Goal: Information Seeking & Learning: Learn about a topic

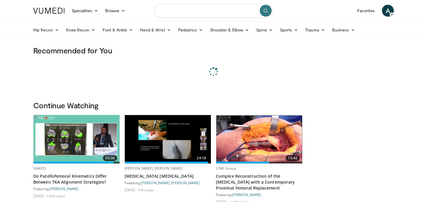
click at [184, 4] on input "Search topics, interventions" at bounding box center [213, 11] width 119 height 14
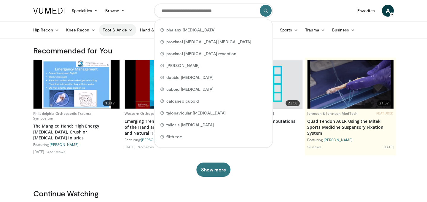
click at [125, 32] on link "Foot & Ankle" at bounding box center [118, 30] width 38 height 12
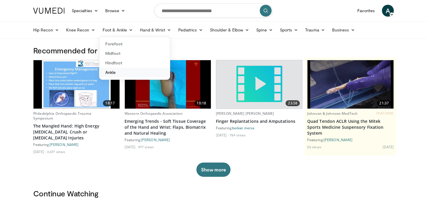
click at [117, 73] on link "Ankle" at bounding box center [134, 72] width 71 height 9
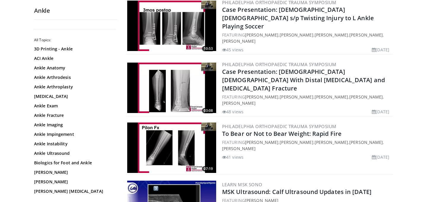
scroll to position [715, 0]
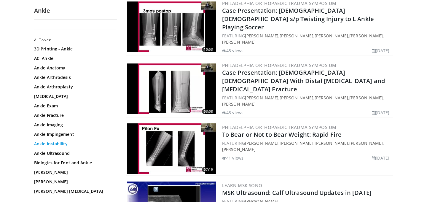
click at [68, 143] on link "Ankle Instability" at bounding box center [74, 144] width 80 height 6
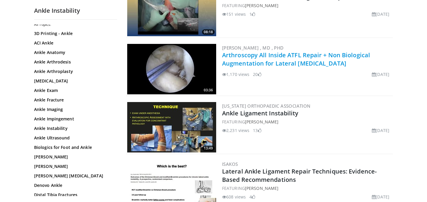
scroll to position [606, 0]
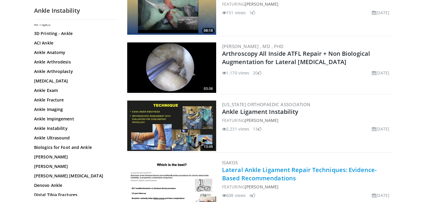
click at [250, 175] on link "Lateral Ankle Ligament Repair Techniques: Evidence-Based Recommendations" at bounding box center [299, 174] width 155 height 16
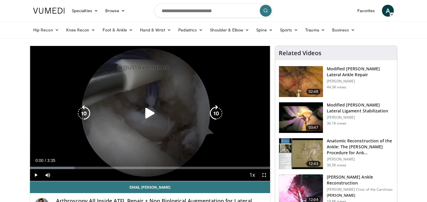
click at [149, 114] on icon "Video Player" at bounding box center [150, 113] width 17 height 17
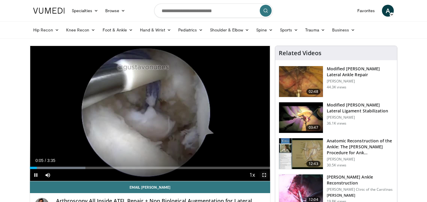
click at [265, 175] on span "Video Player" at bounding box center [264, 175] width 12 height 12
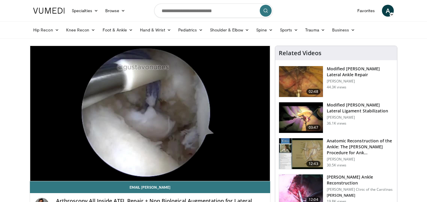
click at [300, 120] on img at bounding box center [301, 117] width 44 height 31
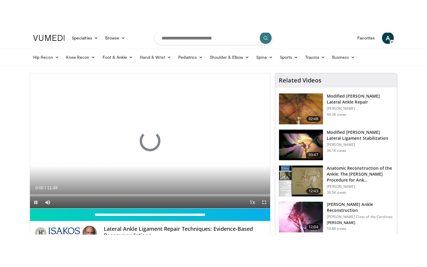
scroll to position [56, 0]
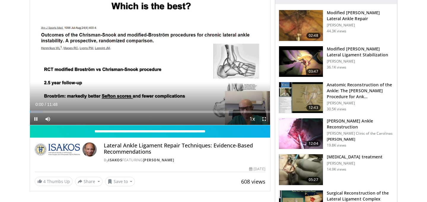
click at [262, 123] on span "Video Player" at bounding box center [264, 119] width 12 height 12
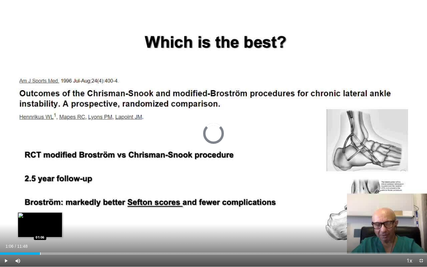
click at [40, 202] on div "Loaded : 8.39% 00:10 01:06" at bounding box center [213, 252] width 427 height 6
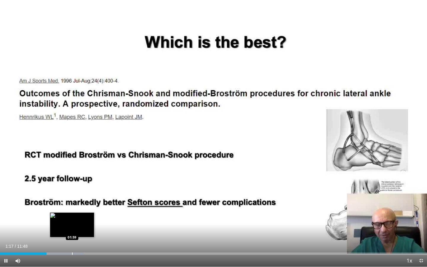
click at [72, 202] on div "Loaded : 19.59% 01:17 01:59" at bounding box center [213, 252] width 427 height 6
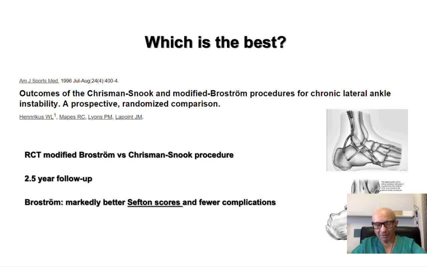
click at [87, 202] on div "10 seconds Tap to unmute" at bounding box center [213, 133] width 427 height 267
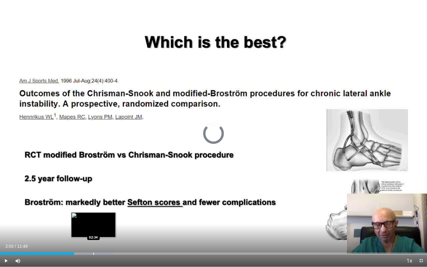
click at [93, 202] on div "Progress Bar" at bounding box center [93, 253] width 1 height 2
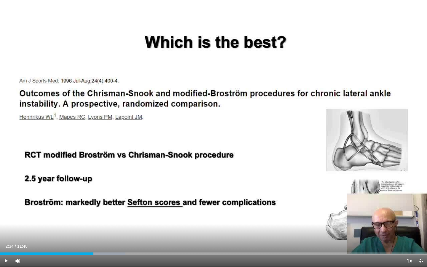
click at [109, 202] on div "Current Time 2:34 / Duration 11:48 Play Skip Backward Skip Forward Mute Loaded …" at bounding box center [213, 261] width 427 height 12
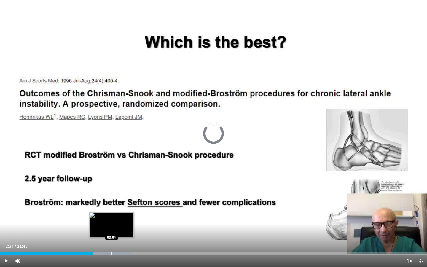
click at [112, 202] on div "Loaded : 30.79% 03:04 03:04" at bounding box center [213, 252] width 427 height 6
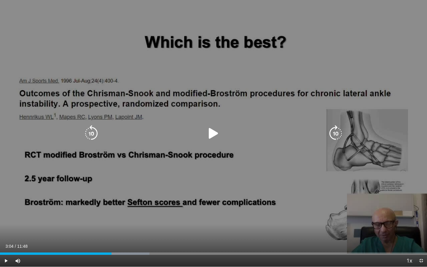
click at [218, 131] on icon "Video Player" at bounding box center [213, 133] width 17 height 17
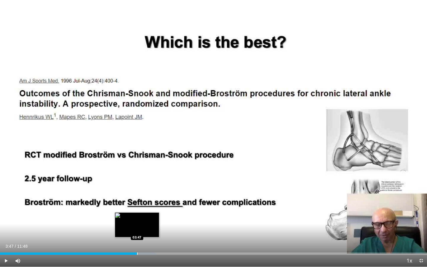
click at [137, 202] on div "Loaded : 36.39% 03:47 03:47" at bounding box center [213, 253] width 427 height 2
click at [147, 202] on div "Progress Bar" at bounding box center [147, 253] width 1 height 2
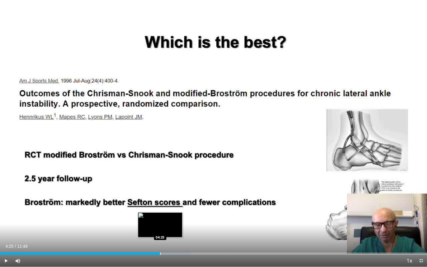
click at [160, 202] on div "Progress Bar" at bounding box center [160, 253] width 1 height 2
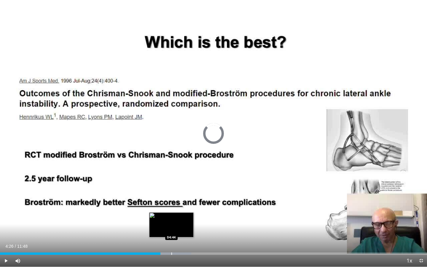
click at [171, 202] on div "Progress Bar" at bounding box center [171, 253] width 1 height 2
click at [185, 202] on div "Loaded : 48.99% 04:45 05:07" at bounding box center [213, 253] width 427 height 2
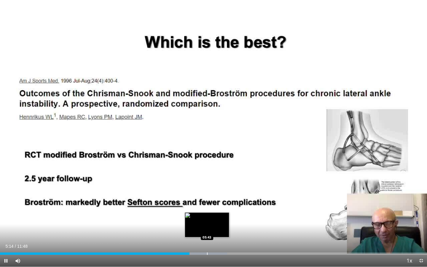
click at [207, 202] on div "Loaded : 53.20% 05:14 05:43" at bounding box center [213, 252] width 427 height 6
click at [218, 202] on div "Loaded : 56.00% 06:01 06:01" at bounding box center [213, 252] width 427 height 6
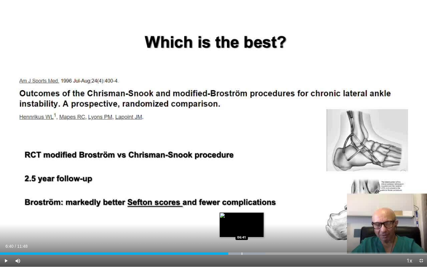
click at [242, 202] on div "Loaded : 62.16% 06:18 06:41" at bounding box center [213, 252] width 427 height 6
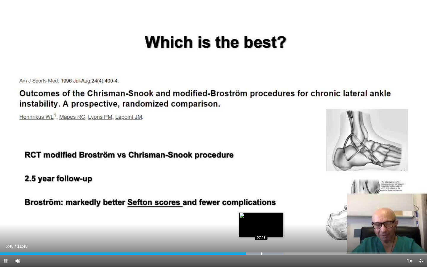
click at [261, 202] on div "Loaded : 66.40% 06:48 07:13" at bounding box center [213, 252] width 427 height 6
click at [268, 202] on div "Progress Bar" at bounding box center [268, 253] width 1 height 2
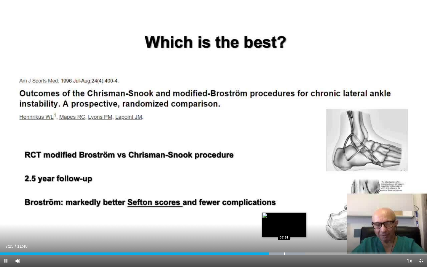
click at [284, 202] on div "Progress Bar" at bounding box center [284, 253] width 1 height 2
click at [293, 202] on div "Progress Bar" at bounding box center [293, 253] width 1 height 2
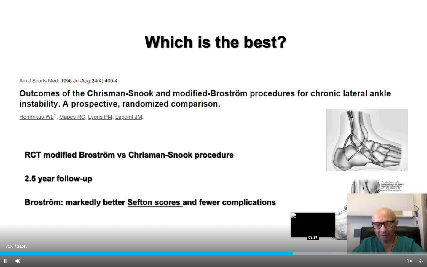
click at [313, 202] on div "Progress Bar" at bounding box center [313, 253] width 1 height 2
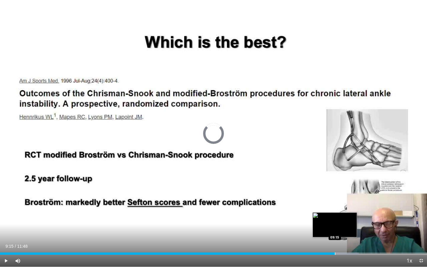
click at [335, 202] on div "Loaded : 84.00% 09:15 09:15" at bounding box center [213, 252] width 427 height 6
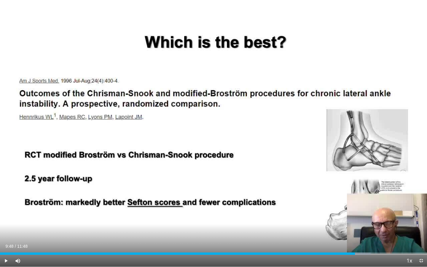
click at [355, 202] on div "Loaded : 86.80% 09:16 09:48" at bounding box center [213, 252] width 427 height 6
click at [356, 202] on div "Loaded : 91.83% 09:50 09:50" at bounding box center [213, 252] width 427 height 6
click at [372, 202] on div "Progress Bar" at bounding box center [372, 253] width 1 height 2
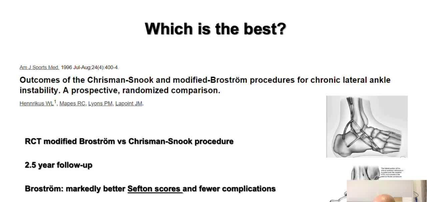
scroll to position [26, 0]
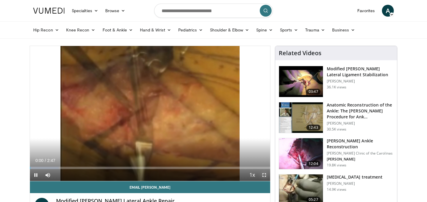
click at [263, 175] on span "Video Player" at bounding box center [264, 175] width 12 height 12
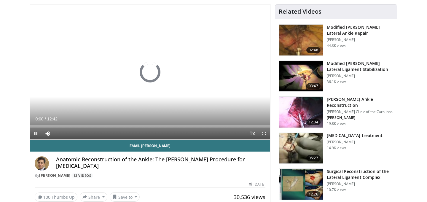
scroll to position [42, 0]
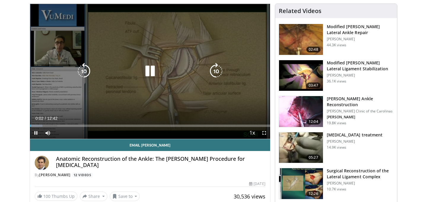
click at [148, 68] on icon "Video Player" at bounding box center [150, 71] width 17 height 17
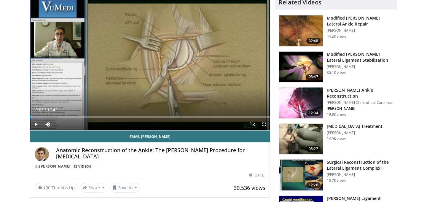
scroll to position [37, 0]
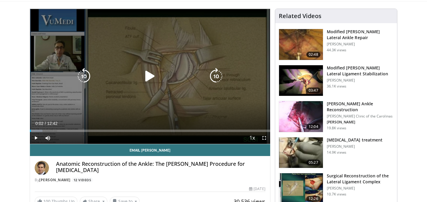
click at [148, 78] on icon "Video Player" at bounding box center [150, 76] width 17 height 17
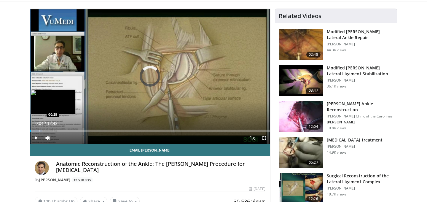
click at [39, 131] on div "Progress Bar" at bounding box center [39, 131] width 1 height 2
click at [51, 128] on div "Loaded : 7.87% 01:07 01:07" at bounding box center [150, 129] width 240 height 6
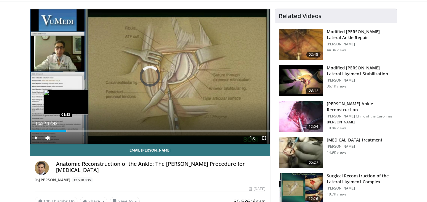
click at [66, 130] on div "Progress Bar" at bounding box center [66, 131] width 1 height 2
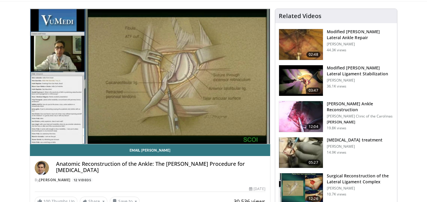
click at [77, 127] on video-js "**********" at bounding box center [150, 76] width 240 height 135
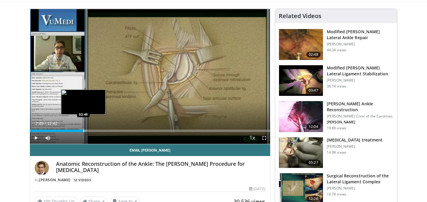
click at [83, 128] on div "Loaded : 23.55% 01:56 02:49" at bounding box center [150, 129] width 240 height 6
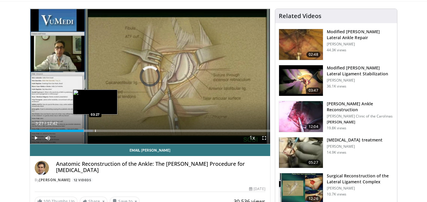
click at [95, 128] on div "Loaded : 26.22% 03:27 03:27" at bounding box center [150, 129] width 240 height 6
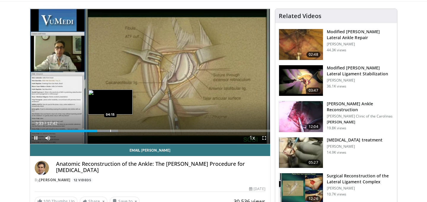
click at [110, 129] on div "Loaded : 36.64% 03:33 04:15" at bounding box center [150, 129] width 240 height 6
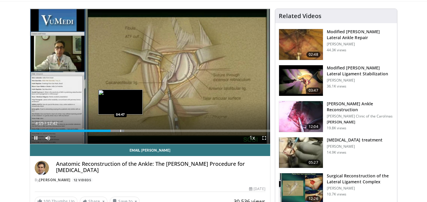
click at [120, 130] on div "Progress Bar" at bounding box center [120, 131] width 1 height 2
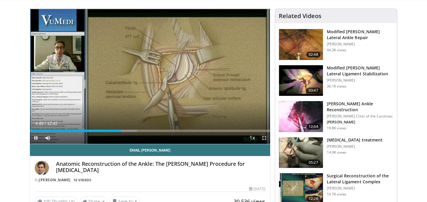
click at [265, 140] on span "Video Player" at bounding box center [264, 138] width 12 height 12
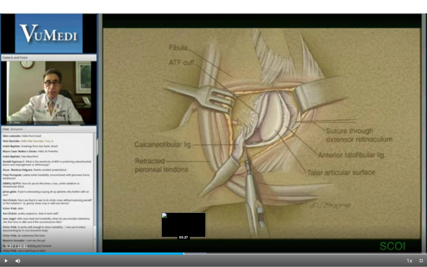
click at [184, 202] on div "Progress Bar" at bounding box center [184, 253] width 1 height 2
click at [202, 202] on div "Loaded : 52.34% 05:38 06:01" at bounding box center [213, 252] width 427 height 6
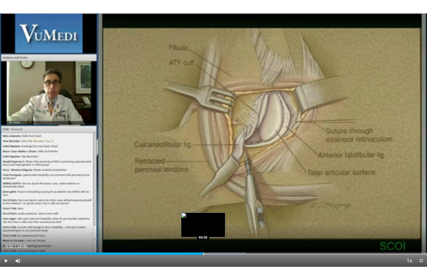
click at [203, 202] on div "Loaded : 57.58% 06:13 06:02" at bounding box center [213, 252] width 427 height 6
click at [212, 202] on div "Loaded : 57.58% 06:05 06:18" at bounding box center [213, 252] width 427 height 6
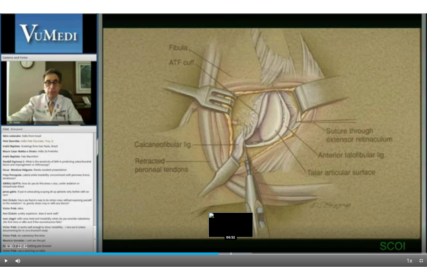
click at [231, 202] on div "Progress Bar" at bounding box center [231, 253] width 1 height 2
click at [246, 202] on div "Progress Bar" at bounding box center [246, 253] width 1 height 2
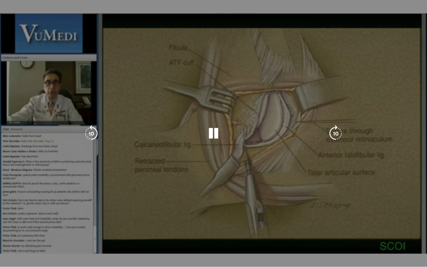
click at [257, 202] on video-js "**********" at bounding box center [213, 133] width 427 height 267
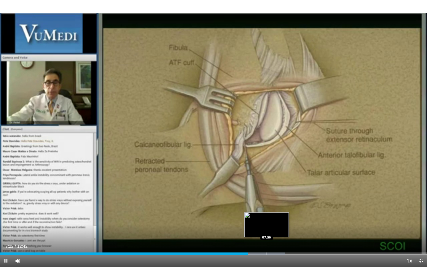
click at [266, 202] on div "Loaded : 66.74% 07:23 07:56" at bounding box center [213, 252] width 427 height 6
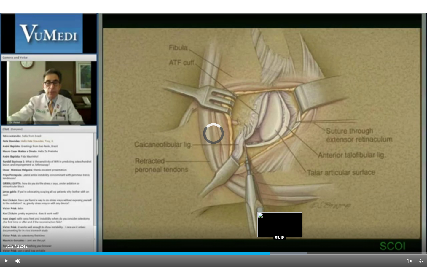
click at [280, 202] on div "Progress Bar" at bounding box center [280, 253] width 1 height 2
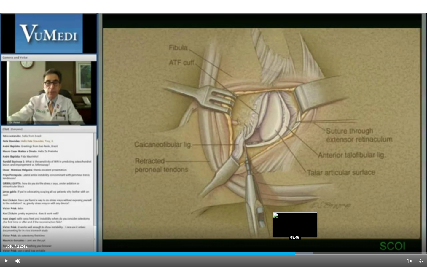
click at [295, 202] on div "Loaded : 73.41% 08:20 08:46" at bounding box center [213, 252] width 427 height 6
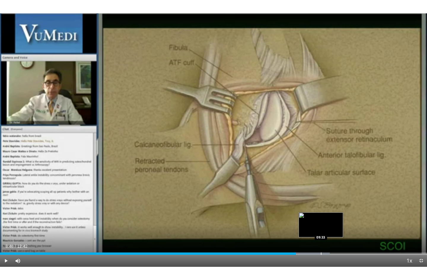
click at [321, 202] on div "Loaded : 77.21% 08:48 09:33" at bounding box center [213, 252] width 427 height 6
click at [333, 202] on div "Progress Bar" at bounding box center [332, 253] width 1 height 2
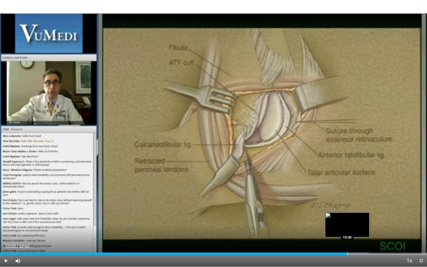
click at [347, 202] on div "Progress Bar" at bounding box center [347, 253] width 1 height 2
click at [362, 202] on div "Progress Bar" at bounding box center [362, 253] width 1 height 2
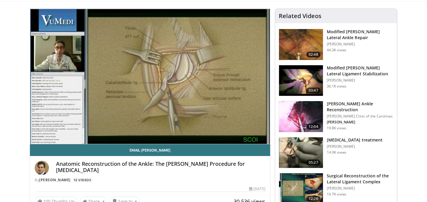
click at [301, 81] on img at bounding box center [301, 80] width 44 height 31
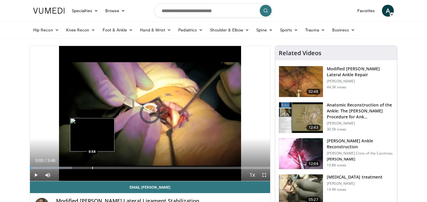
click at [92, 168] on div "Progress Bar" at bounding box center [92, 168] width 1 height 2
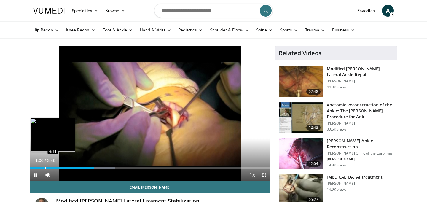
click at [45, 168] on div "Progress Bar" at bounding box center [45, 168] width 1 height 2
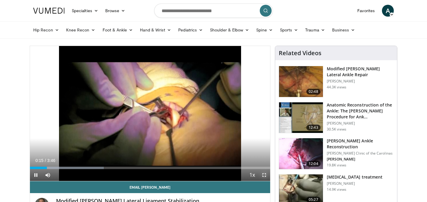
click at [263, 175] on span "Video Player" at bounding box center [264, 175] width 12 height 12
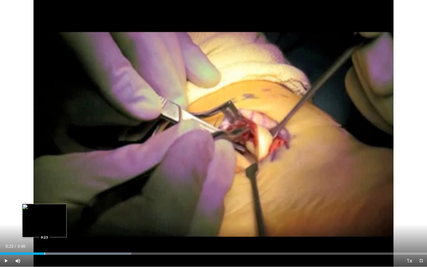
click at [44, 202] on div "Loaded : 30.78% 0:19 0:23" at bounding box center [213, 253] width 427 height 2
click at [59, 202] on div "Progress Bar" at bounding box center [59, 253] width 1 height 2
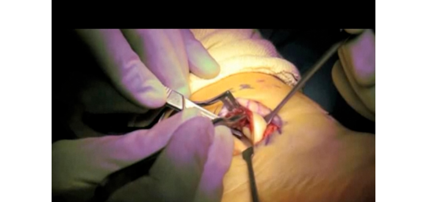
scroll to position [116, 0]
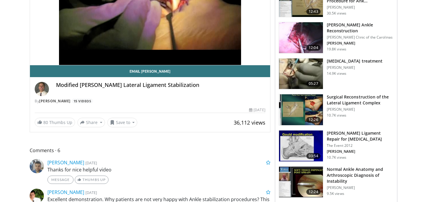
click at [304, 183] on img at bounding box center [301, 182] width 44 height 31
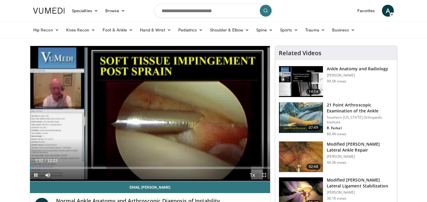
click at [262, 177] on span "Video Player" at bounding box center [264, 175] width 12 height 12
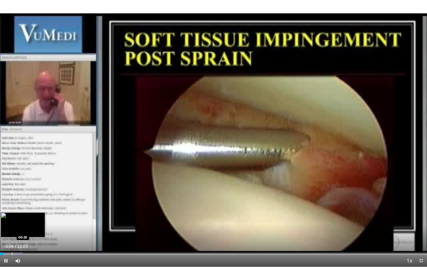
click at [12, 202] on div "Loaded : 5.33% 00:04 00:20" at bounding box center [213, 252] width 427 height 6
click at [30, 202] on div "Progress Bar" at bounding box center [30, 253] width 1 height 2
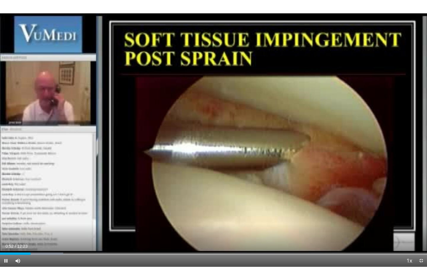
click at [55, 202] on div "Current Time 0:52 / Duration 12:23 Pause Skip Backward Skip Forward Mute Loaded…" at bounding box center [213, 261] width 427 height 12
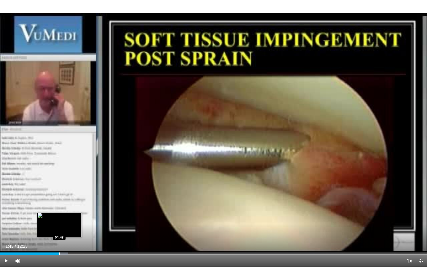
click at [59, 202] on div "Progress Bar" at bounding box center [59, 253] width 1 height 2
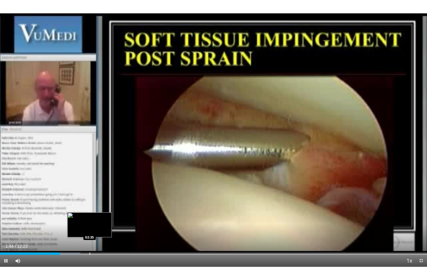
click at [90, 202] on div "Loaded : 18.85% 01:44 02:35" at bounding box center [213, 252] width 427 height 6
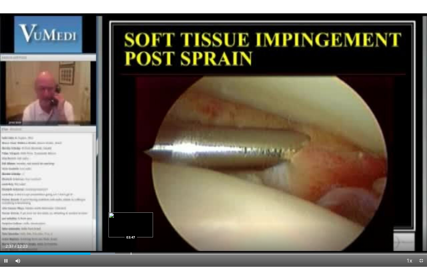
click at [131, 202] on div "Loaded : 26.93% 02:37 03:47" at bounding box center [213, 252] width 427 height 6
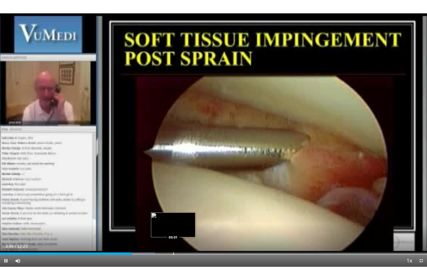
click at [173, 202] on div "Loaded : 36.35% 03:49 05:01" at bounding box center [213, 252] width 427 height 6
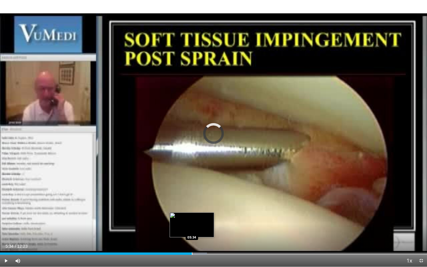
click at [192, 202] on div "Progress Bar" at bounding box center [192, 253] width 1 height 2
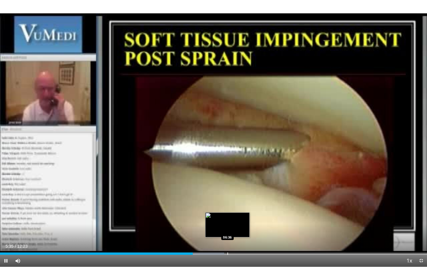
click at [228, 202] on div "Progress Bar" at bounding box center [228, 253] width 1 height 2
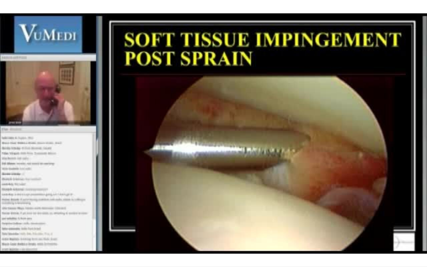
click at [294, 202] on div "10 seconds Tap to unmute" at bounding box center [213, 133] width 427 height 267
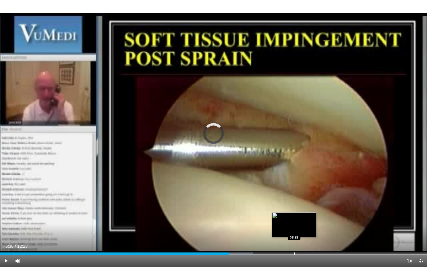
click at [294, 202] on div "Progress Bar" at bounding box center [294, 253] width 1 height 2
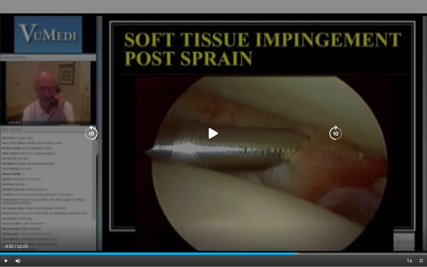
click at [209, 131] on icon "Video Player" at bounding box center [213, 133] width 17 height 17
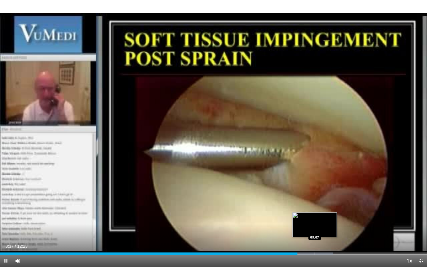
click at [315, 202] on div "Progress Bar" at bounding box center [315, 253] width 1 height 2
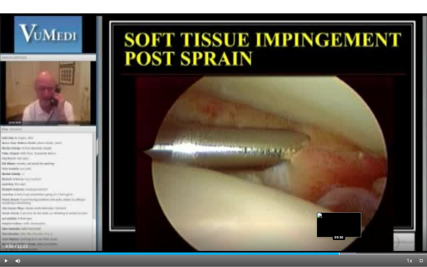
click at [339, 202] on div "Loaded : 83.47% 09:50 09:50" at bounding box center [213, 252] width 427 height 6
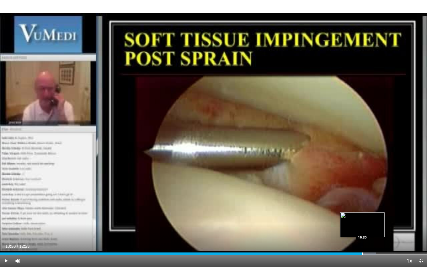
click at [362, 202] on div "Progress Bar" at bounding box center [362, 253] width 1 height 2
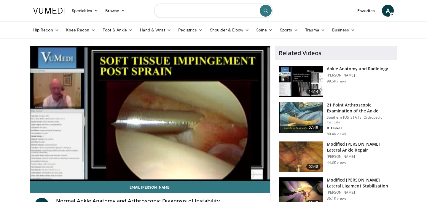
click at [215, 15] on input "Search topics, interventions" at bounding box center [213, 11] width 119 height 14
type input "**********"
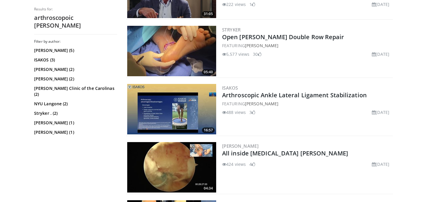
scroll to position [100, 0]
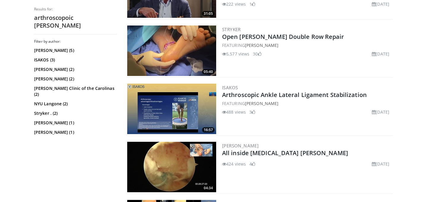
click at [174, 169] on img at bounding box center [171, 167] width 89 height 50
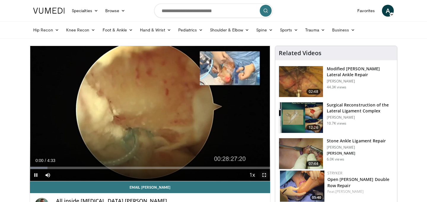
click at [267, 177] on span "Video Player" at bounding box center [264, 175] width 12 height 12
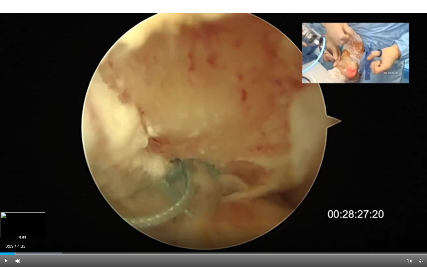
click at [15, 202] on div "Progress Bar" at bounding box center [15, 253] width 1 height 2
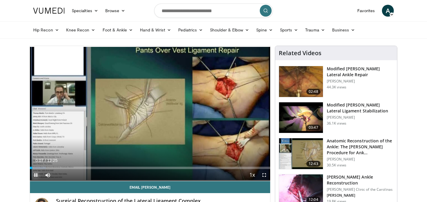
click at [39, 174] on span "Video Player" at bounding box center [36, 175] width 12 height 12
click at [116, 28] on link "Foot & Ankle" at bounding box center [118, 30] width 38 height 12
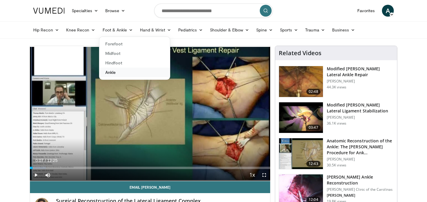
click at [123, 73] on link "Ankle" at bounding box center [134, 72] width 71 height 9
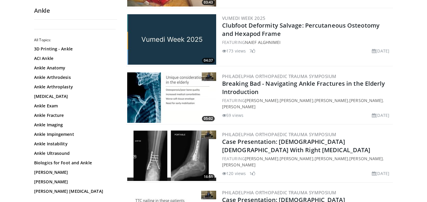
scroll to position [182, 0]
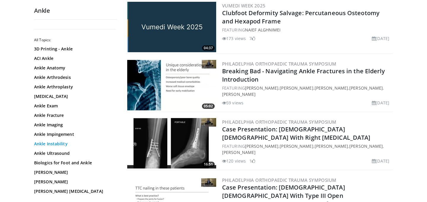
click at [64, 146] on link "Ankle Instability" at bounding box center [74, 144] width 80 height 6
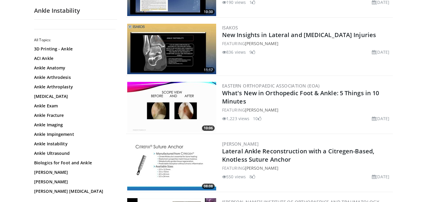
scroll to position [1091, 0]
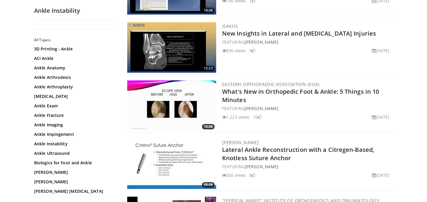
click at [185, 45] on img at bounding box center [171, 47] width 89 height 50
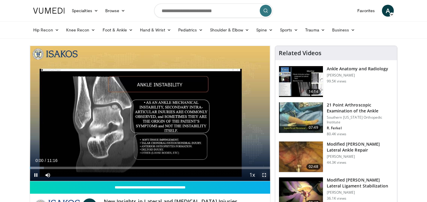
click at [265, 176] on span "Video Player" at bounding box center [264, 175] width 12 height 12
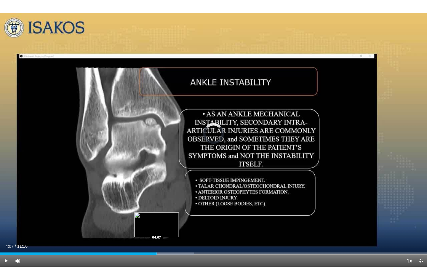
click at [157, 202] on div "Progress Bar" at bounding box center [157, 253] width 1 height 2
click at [165, 202] on div "Progress Bar" at bounding box center [165, 253] width 1 height 2
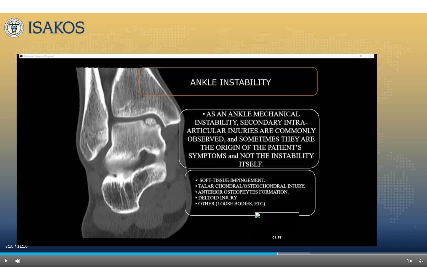
click at [277, 202] on div "Progress Bar" at bounding box center [277, 253] width 1 height 2
click at [286, 202] on div "Progress Bar" at bounding box center [286, 253] width 1 height 2
click at [297, 202] on div "Progress Bar" at bounding box center [297, 253] width 1 height 2
click at [308, 202] on div "Progress Bar" at bounding box center [308, 253] width 1 height 2
click at [321, 202] on div "Progress Bar" at bounding box center [321, 253] width 1 height 2
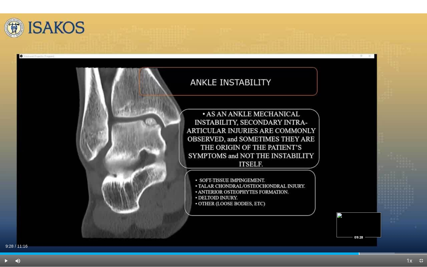
click at [359, 202] on div "Loaded : 92.42% 09:28 09:28" at bounding box center [213, 252] width 427 height 6
click at [366, 202] on div "Progress Bar" at bounding box center [366, 253] width 1 height 2
click at [371, 202] on div "Progress Bar" at bounding box center [371, 253] width 1 height 2
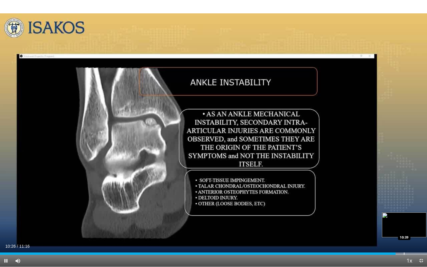
click at [404, 202] on div "Loaded : 100.00% 10:26 10:39" at bounding box center [213, 252] width 427 height 6
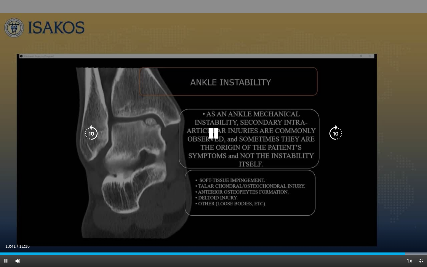
click at [216, 131] on icon "Video Player" at bounding box center [213, 133] width 17 height 17
